Goal: Information Seeking & Learning: Find specific fact

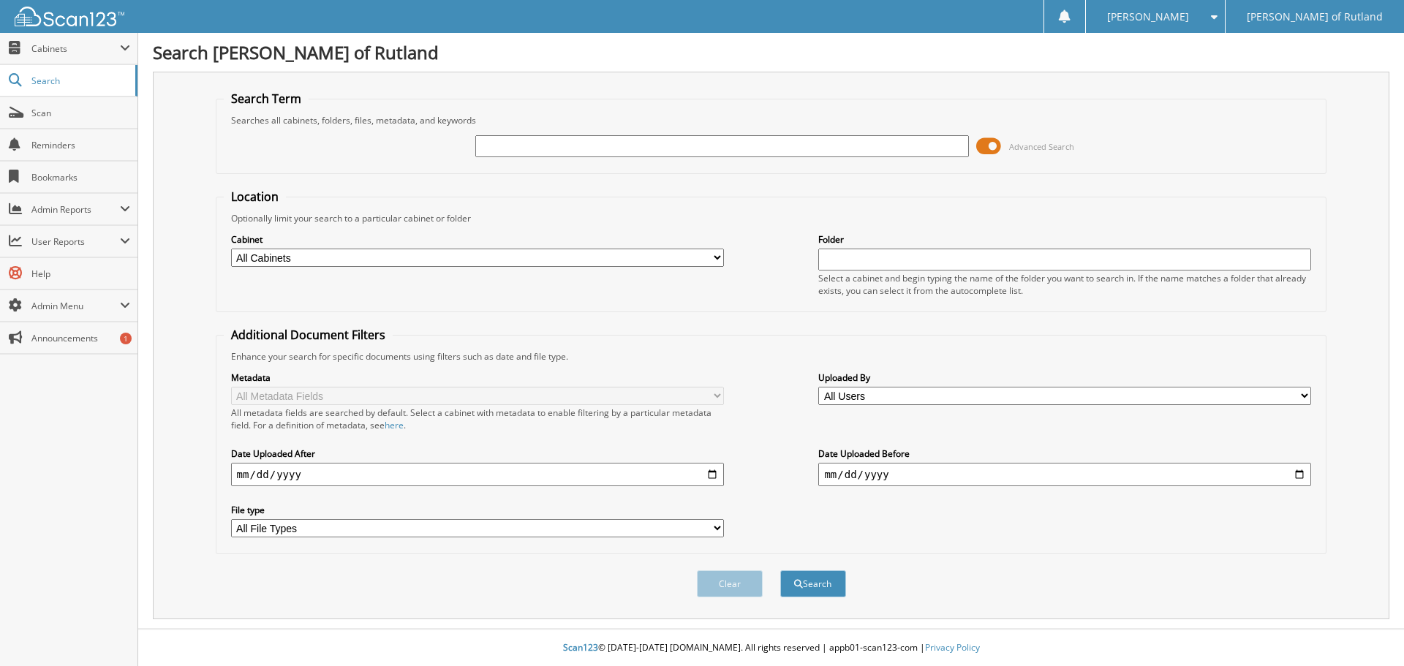
click at [596, 135] on input "text" at bounding box center [721, 146] width 493 height 22
click at [548, 151] on input "text" at bounding box center [721, 146] width 493 height 22
type input "RS250920"
click at [780, 570] on button "Search" at bounding box center [813, 583] width 66 height 27
